Goal: Find specific page/section: Find specific page/section

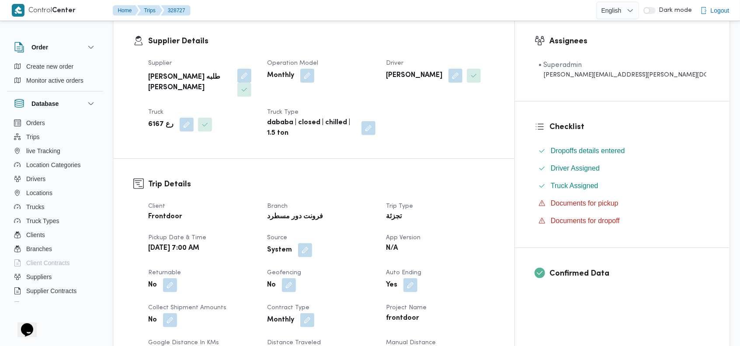
scroll to position [186, 0]
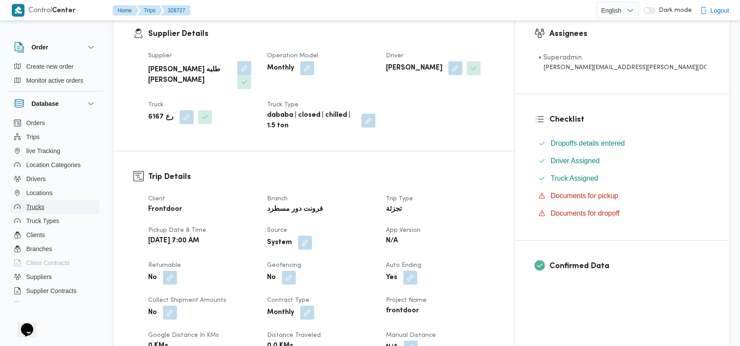
click at [42, 202] on span "Trucks" at bounding box center [35, 207] width 18 height 10
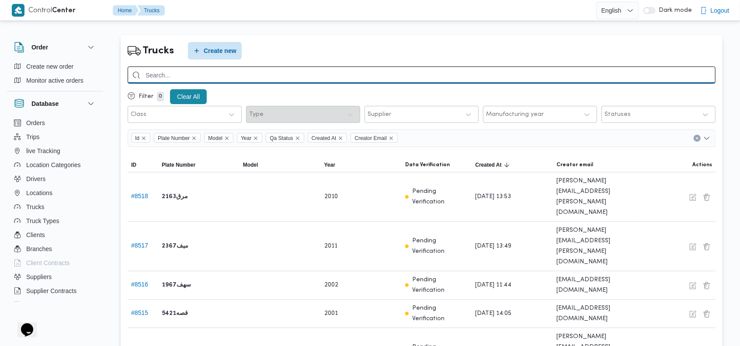
click at [479, 72] on input "search" at bounding box center [422, 74] width 588 height 17
type input "1734"
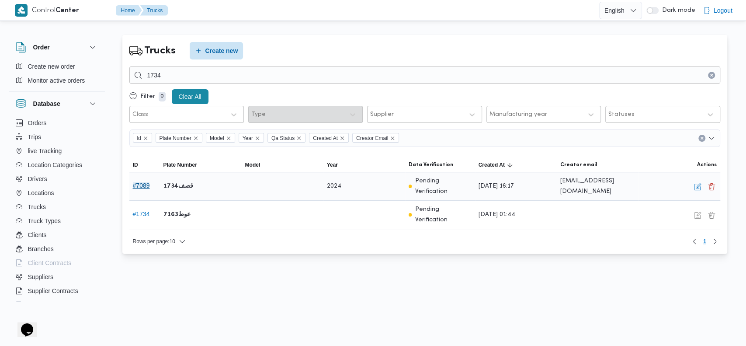
click at [136, 184] on button "# 7089" at bounding box center [141, 185] width 17 height 7
click at [695, 185] on button "button" at bounding box center [698, 186] width 10 height 10
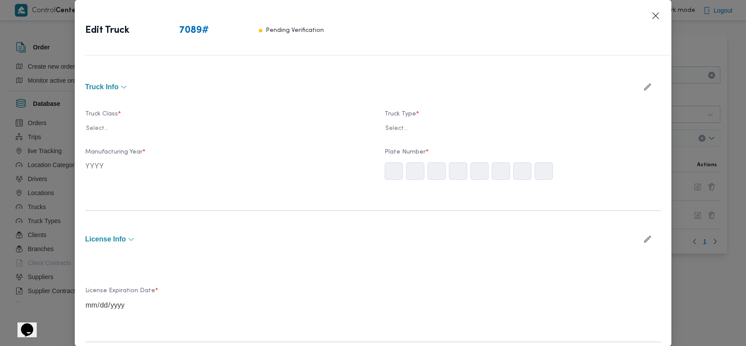
type input "2024"
type input "[DATE]"
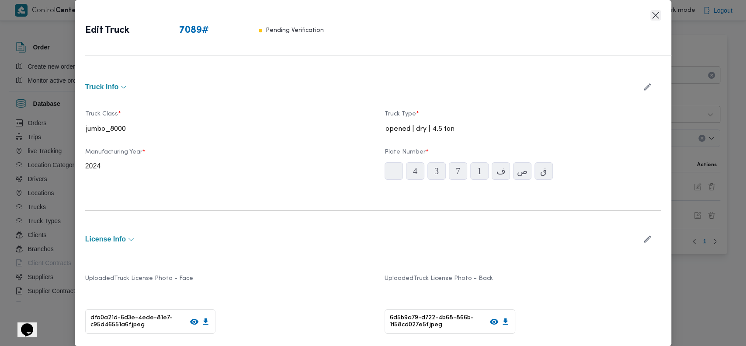
click at [652, 14] on button "Closes this modal window" at bounding box center [656, 15] width 10 height 10
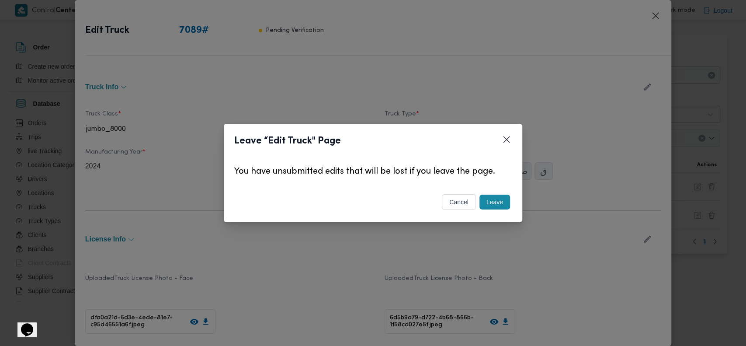
click at [500, 202] on button "Leave" at bounding box center [495, 202] width 31 height 15
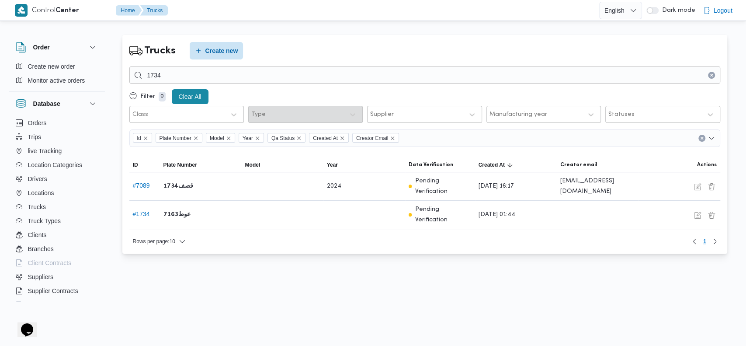
click at [454, 40] on div "Trucks Create new 1734 Filter 0 Clear All Class Type Supplier Manufacturing yea…" at bounding box center [424, 144] width 605 height 219
click at [371, 31] on div "Trucks Create new 1734 Filter 0 Clear All Class Type Supplier Manufacturing yea…" at bounding box center [424, 144] width 619 height 233
click at [421, 46] on div "Trucks Create new" at bounding box center [424, 50] width 591 height 17
